Goal: Find contact information: Obtain details needed to contact an individual or organization

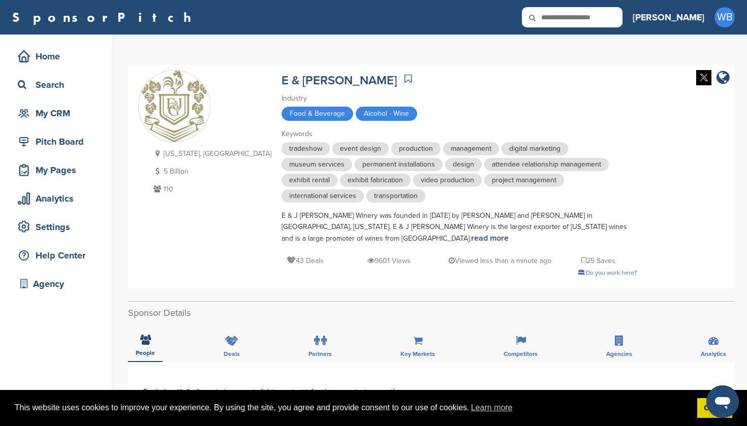
click at [556, 22] on icon at bounding box center [539, 17] width 35 height 21
click at [600, 16] on input "text" at bounding box center [572, 17] width 101 height 20
type input "*******"
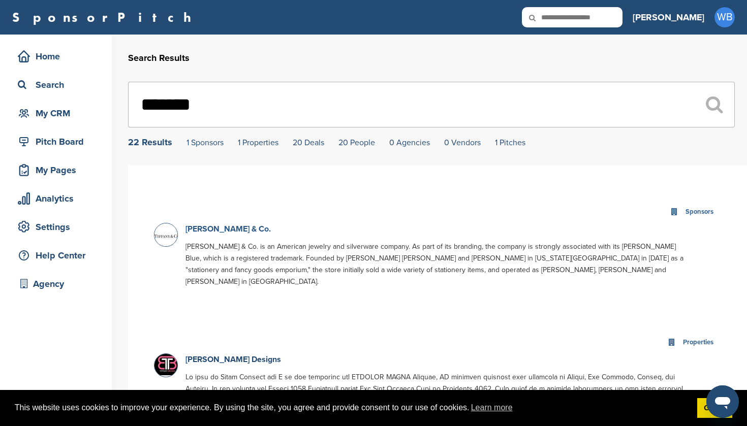
click at [210, 231] on link "Tiffany & Co." at bounding box center [227, 229] width 85 height 10
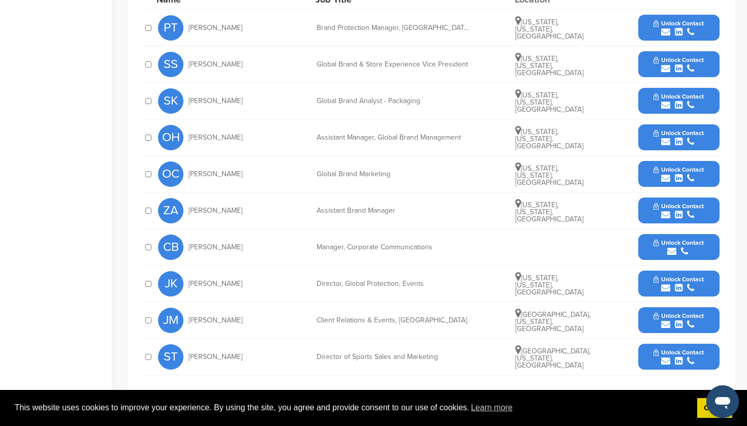
scroll to position [426, 0]
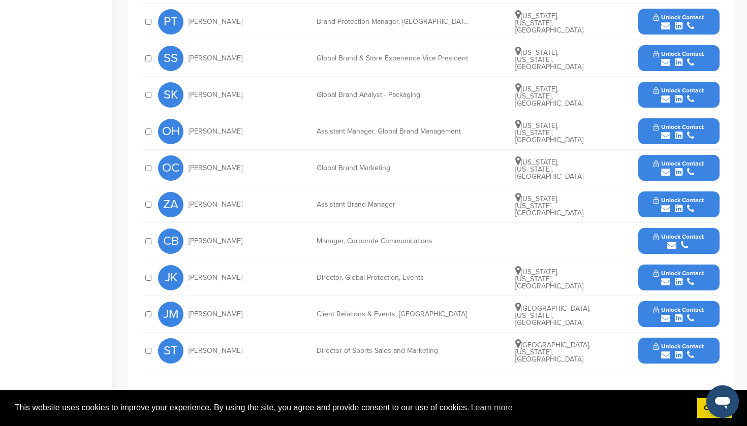
click at [674, 351] on div "submit" at bounding box center [678, 356] width 50 height 10
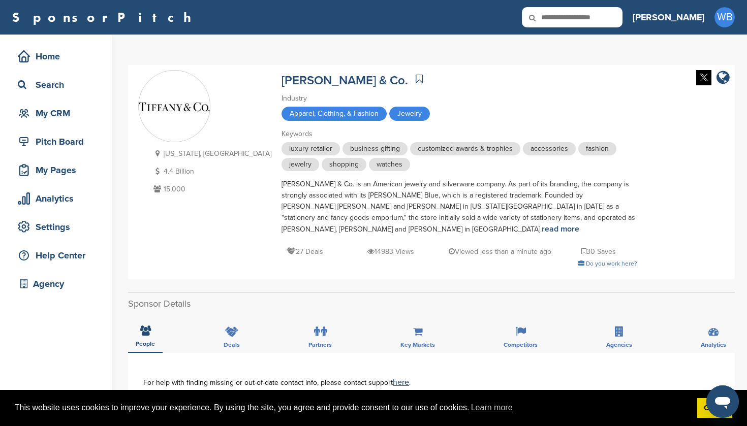
scroll to position [0, 0]
click at [608, 19] on input "text" at bounding box center [572, 17] width 101 height 20
type input "*******"
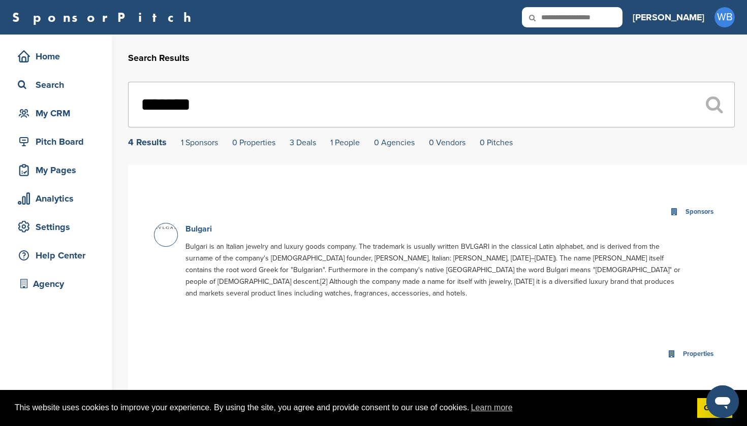
click at [192, 232] on link "Bulgari" at bounding box center [198, 229] width 26 height 10
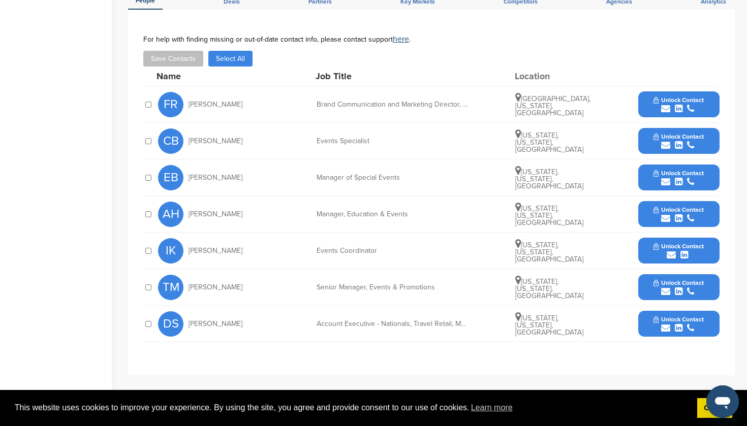
scroll to position [365, 0]
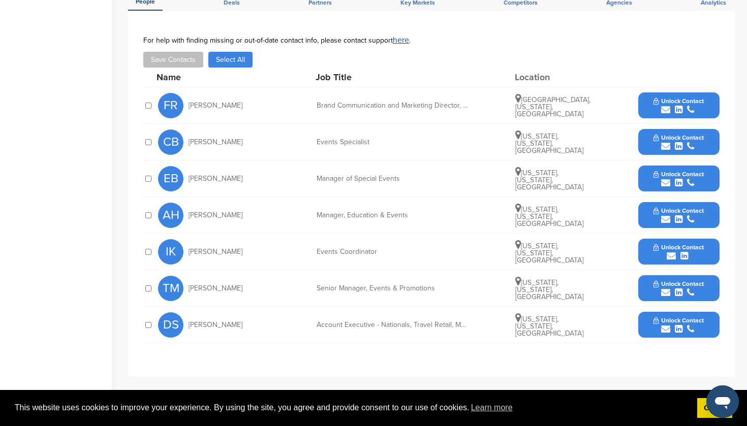
click at [678, 130] on button "Unlock Contact" at bounding box center [678, 142] width 75 height 30
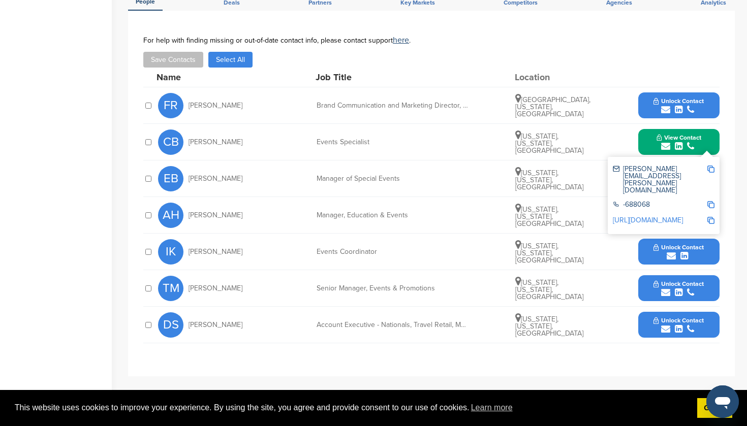
click at [675, 214] on button "Unlock Contact" at bounding box center [678, 215] width 75 height 30
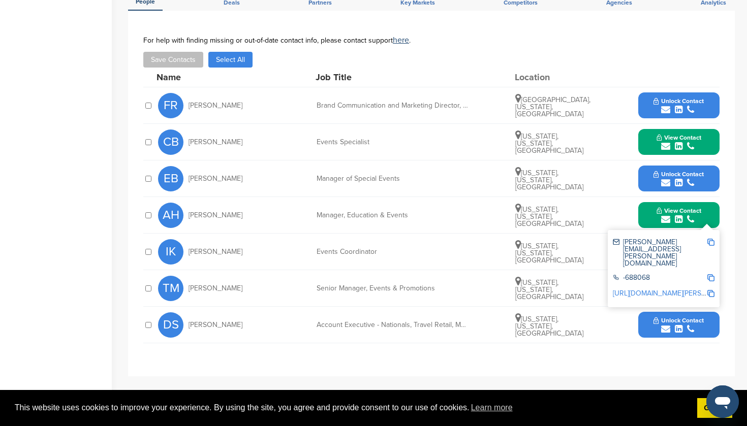
click at [674, 317] on span "Unlock Contact" at bounding box center [678, 320] width 50 height 7
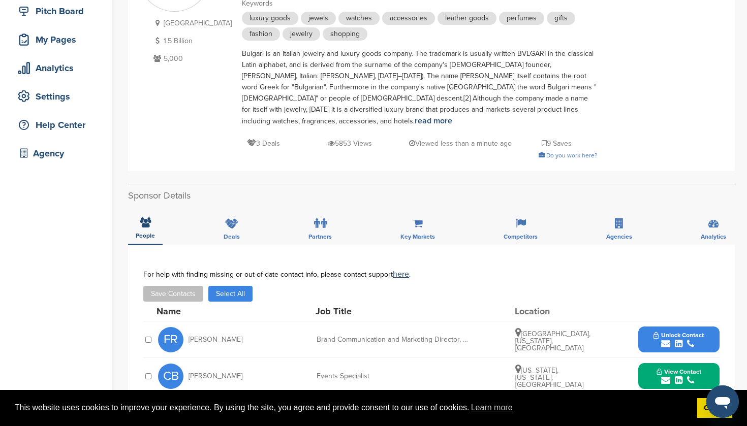
scroll to position [84, 0]
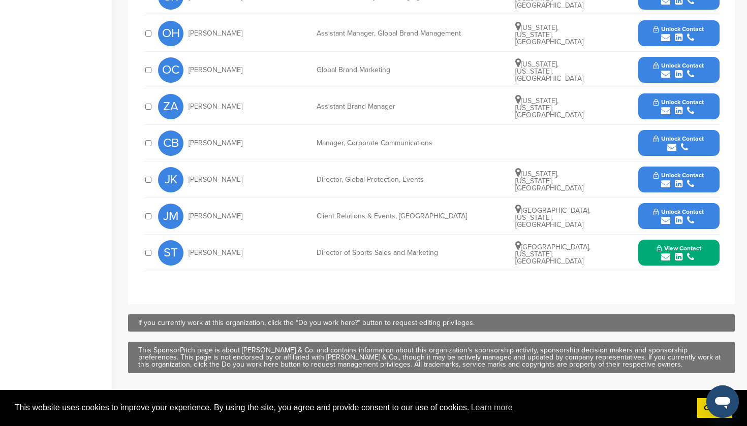
scroll to position [528, 0]
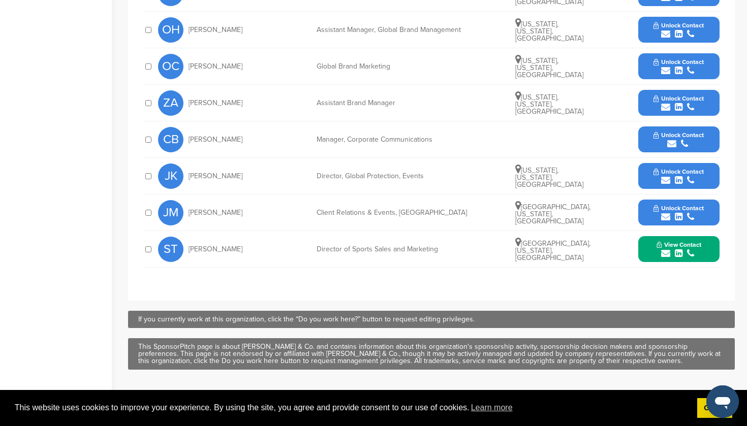
click at [684, 249] on div "submit" at bounding box center [678, 254] width 45 height 10
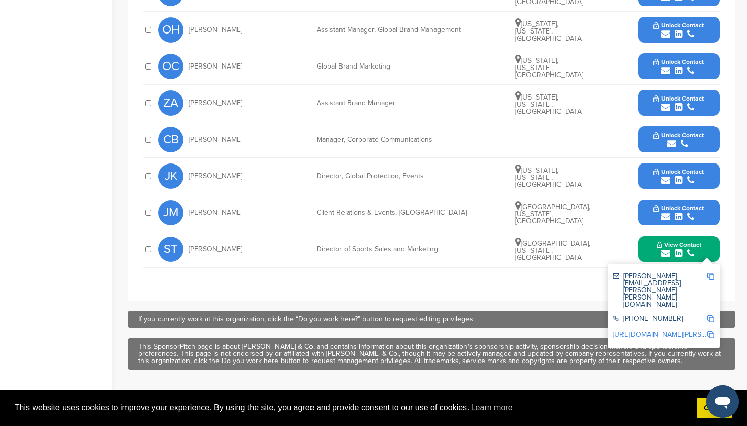
click at [710, 273] on img at bounding box center [710, 276] width 7 height 7
